Goal: Task Accomplishment & Management: Use online tool/utility

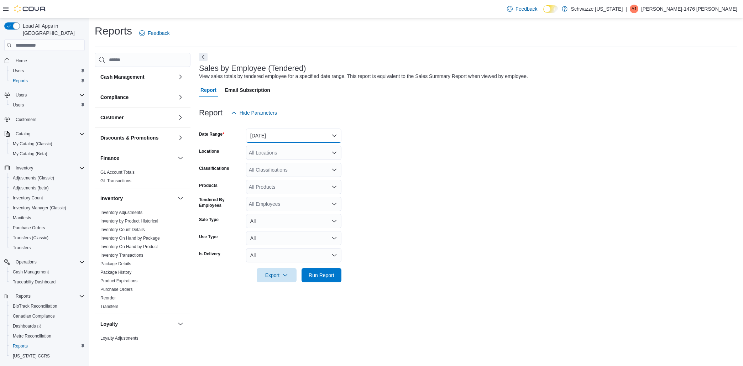
click at [281, 140] on button "[DATE]" at bounding box center [293, 136] width 95 height 14
click at [275, 160] on span "[DATE]" at bounding box center [297, 164] width 81 height 9
click at [278, 153] on div "All Locations" at bounding box center [293, 153] width 95 height 14
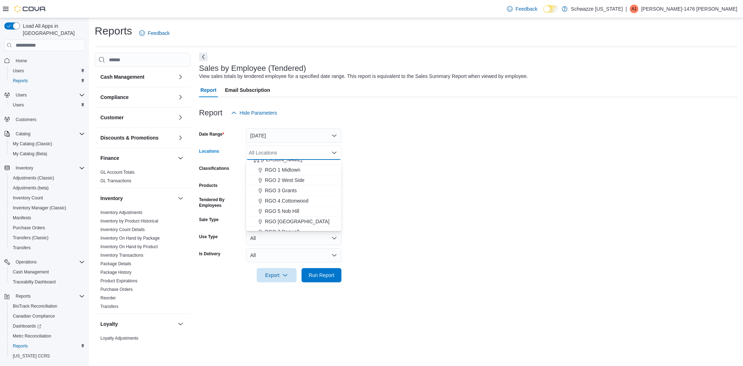
scroll to position [200, 0]
click at [290, 179] on span "RGO 3 Grants" at bounding box center [281, 181] width 32 height 7
click at [514, 190] on form "Date Range [DATE] Locations RGO 3 Grants Combo box. Selected. RGO 3 Grants. Pre…" at bounding box center [468, 201] width 538 height 162
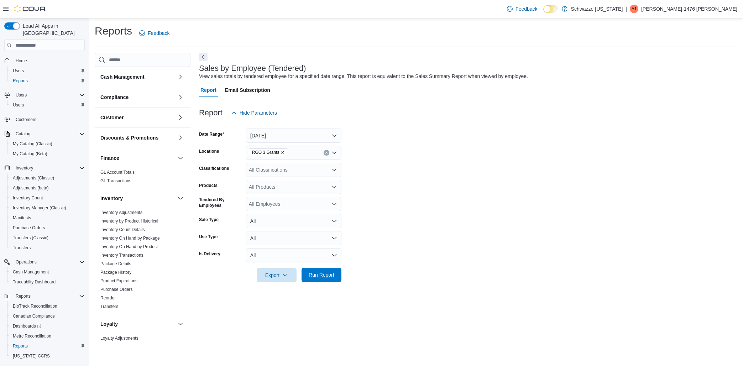
click at [306, 272] on span "Run Report" at bounding box center [321, 275] width 31 height 14
